Goal: Browse casually

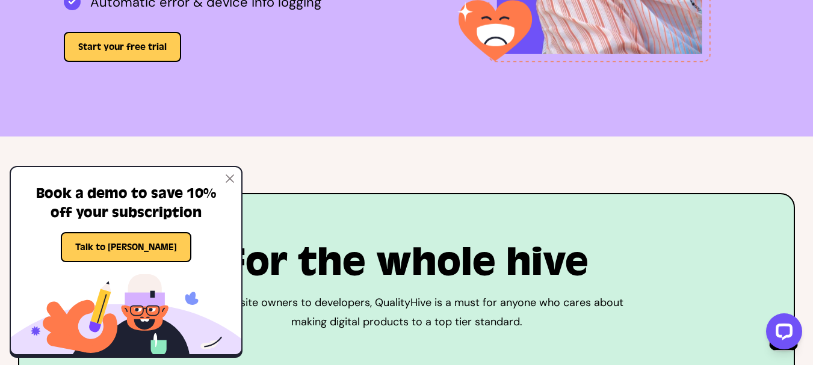
scroll to position [2611, 0]
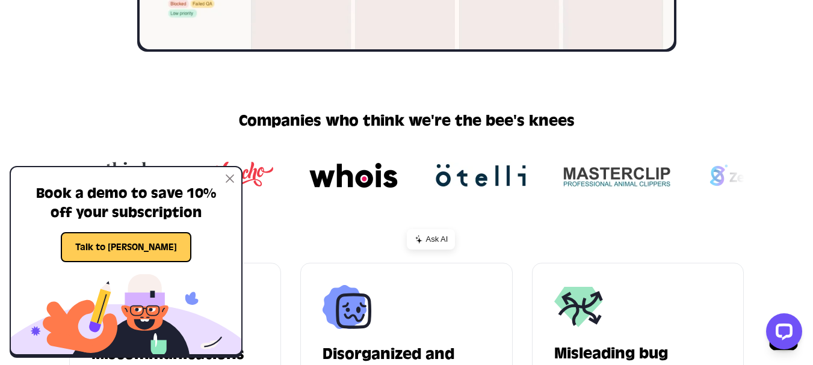
scroll to position [0, 0]
